Goal: Task Accomplishment & Management: Manage account settings

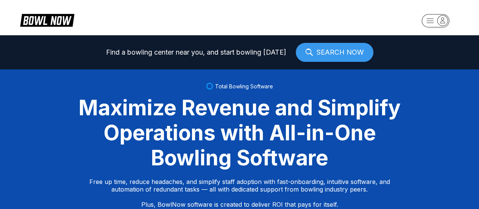
click at [444, 21] on icon "button" at bounding box center [442, 20] width 10 height 10
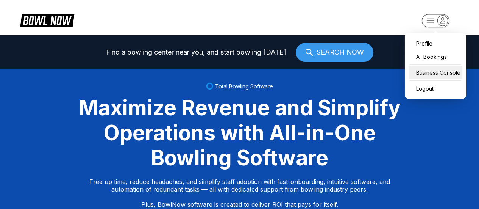
click at [420, 75] on div "Business Console" at bounding box center [436, 72] width 54 height 13
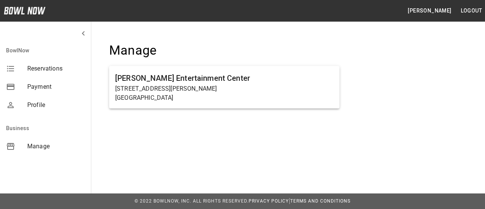
click at [49, 144] on span "Manage" at bounding box center [56, 146] width 58 height 9
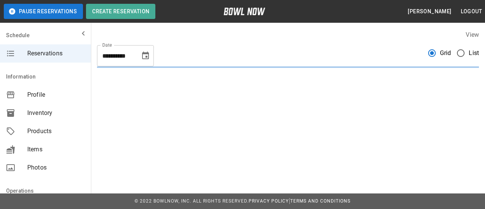
click at [145, 53] on icon "Choose date, selected date is Oct 10, 2025" at bounding box center [145, 55] width 7 height 8
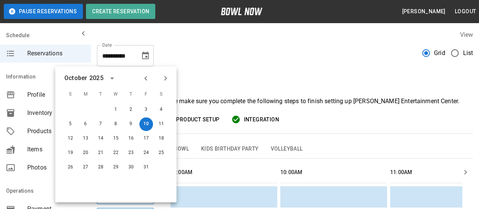
click at [166, 77] on icon "Next month" at bounding box center [165, 78] width 3 height 5
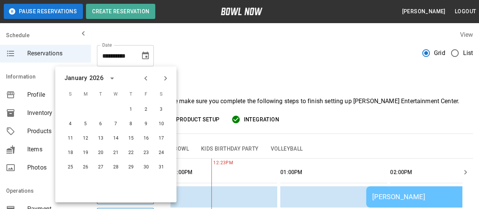
click at [166, 77] on icon "Next month" at bounding box center [165, 78] width 3 height 5
click at [148, 152] on button "27" at bounding box center [146, 153] width 14 height 14
type input "**********"
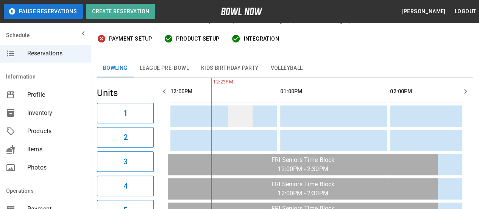
scroll to position [43, 0]
